Goal: Task Accomplishment & Management: Manage account settings

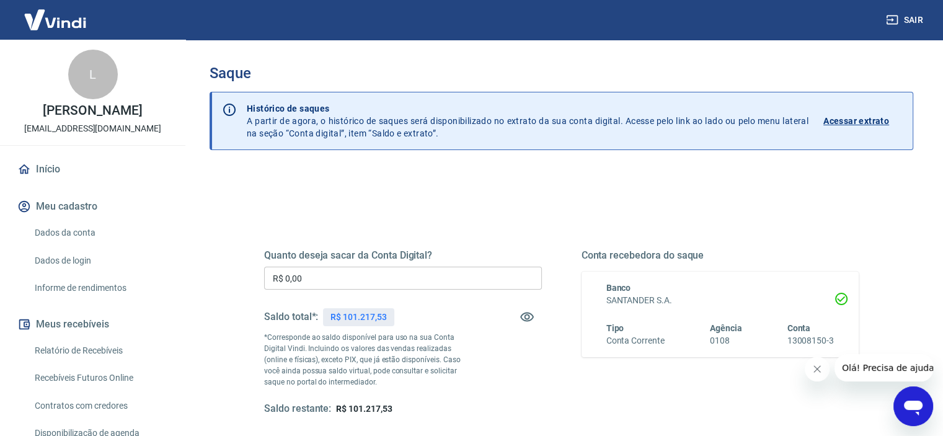
click at [325, 280] on input "R$ 0,00" at bounding box center [403, 278] width 278 height 23
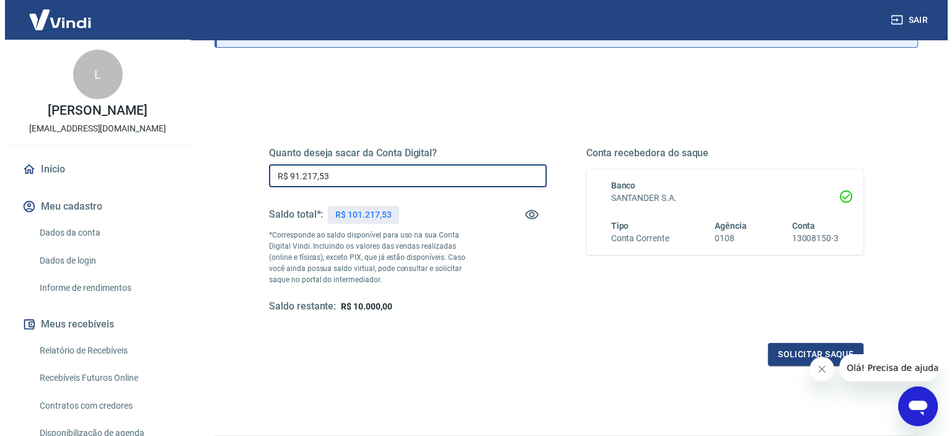
scroll to position [124, 0]
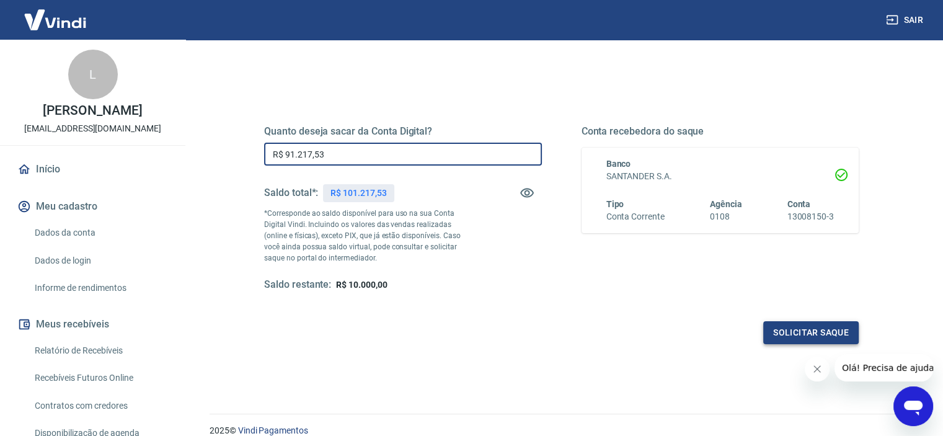
type input "R$ 91.217,53"
click at [821, 331] on button "Solicitar saque" at bounding box center [810, 332] width 95 height 23
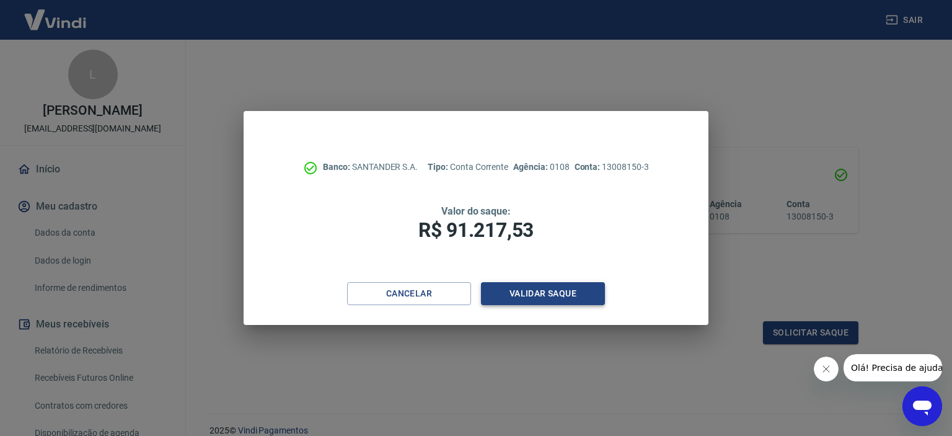
click at [535, 294] on button "Validar saque" at bounding box center [543, 293] width 124 height 23
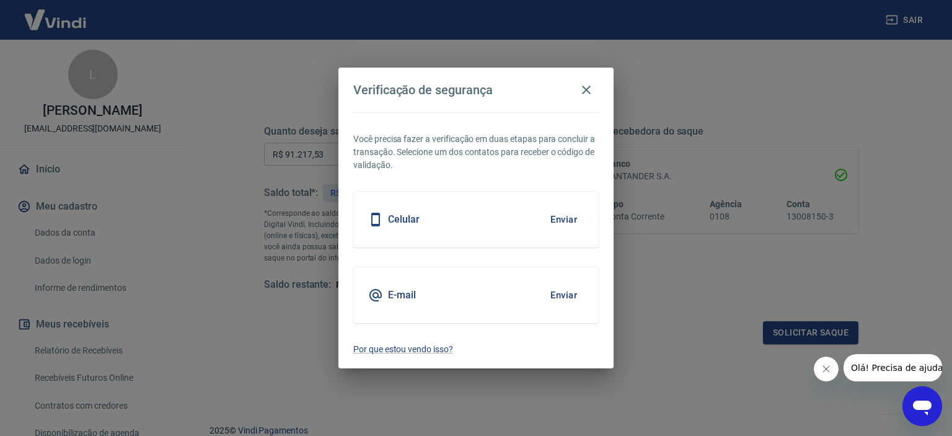
click at [560, 220] on button "Enviar" at bounding box center [564, 219] width 40 height 26
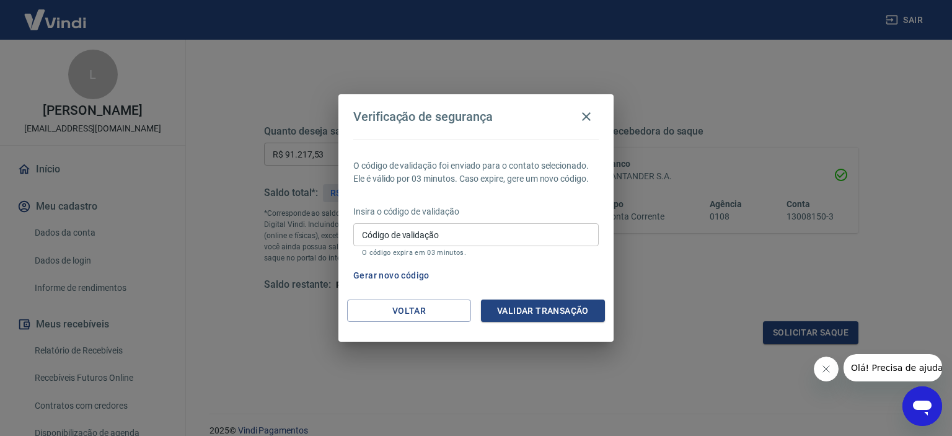
click at [404, 239] on input "Código de validação" at bounding box center [475, 234] width 245 height 23
type input "736206"
click at [519, 309] on button "Validar transação" at bounding box center [543, 310] width 124 height 23
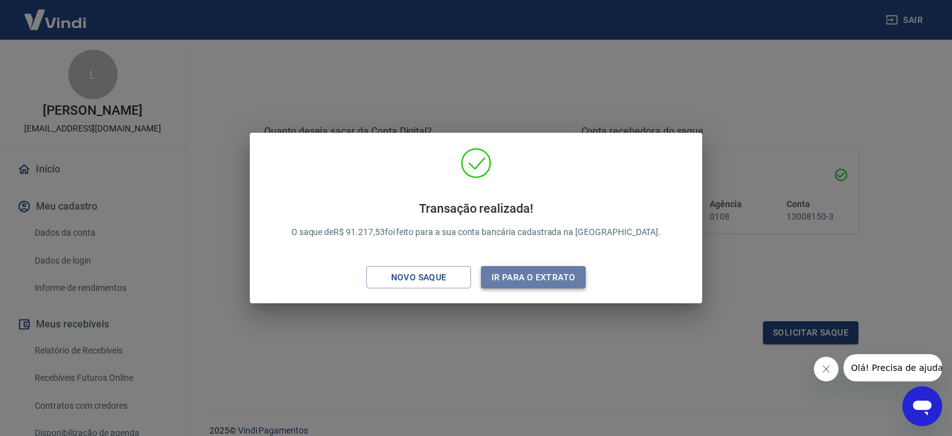
click at [516, 273] on button "Ir para o extrato" at bounding box center [533, 277] width 105 height 23
